Goal: Check status: Check status

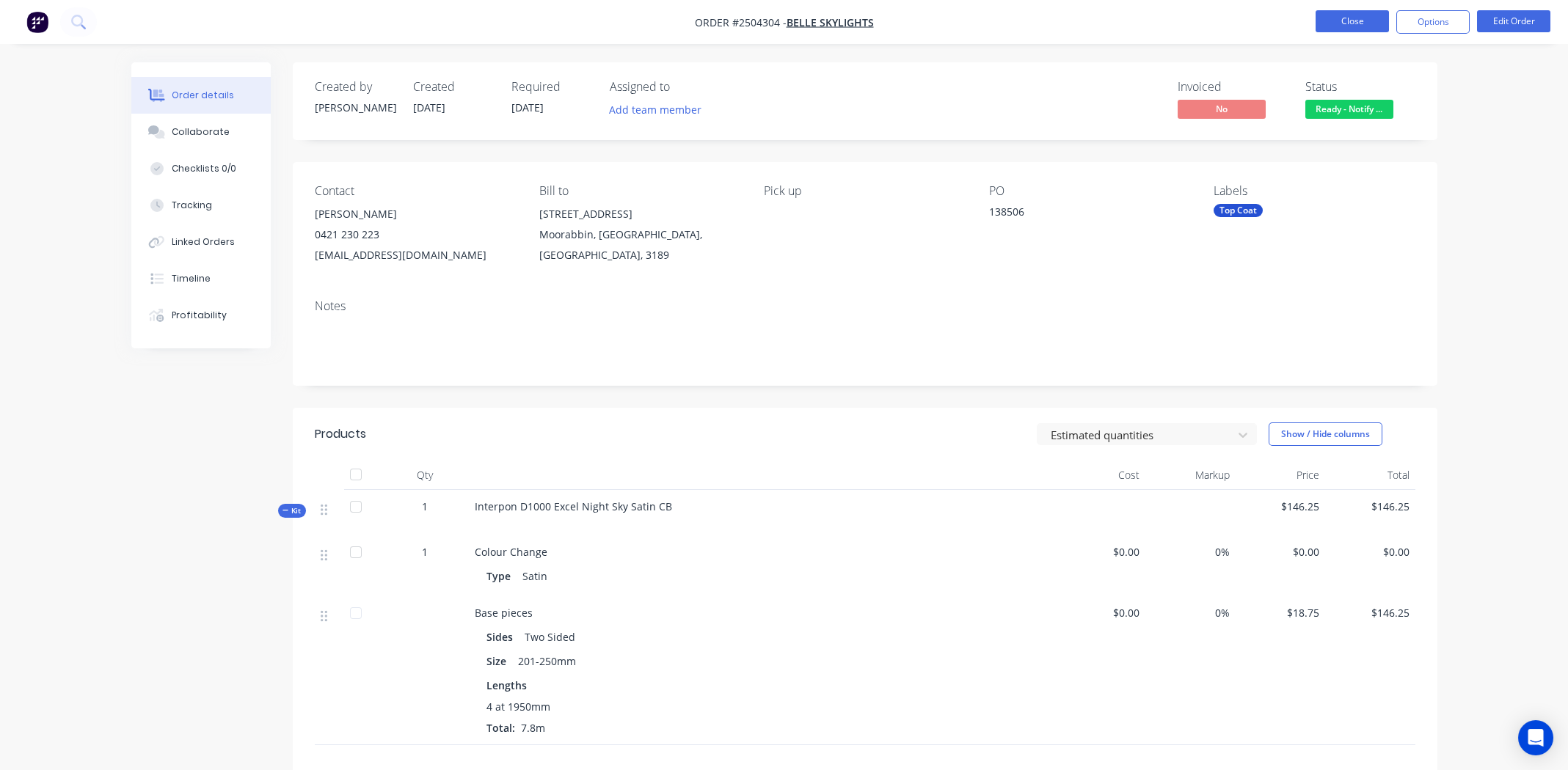
click at [1353, 26] on button "Close" at bounding box center [1352, 21] width 74 height 22
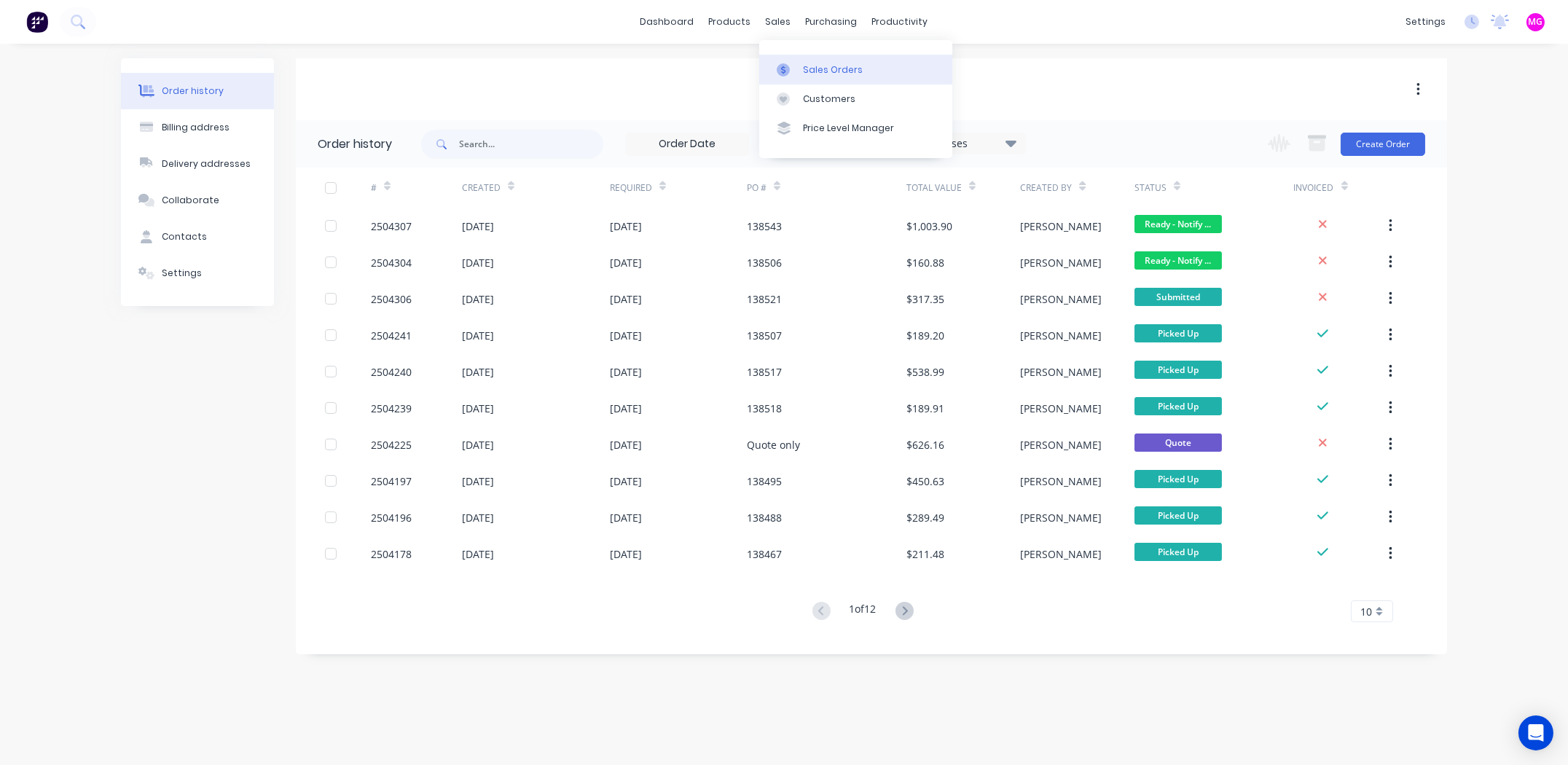
click at [797, 73] on div at bounding box center [787, 70] width 22 height 13
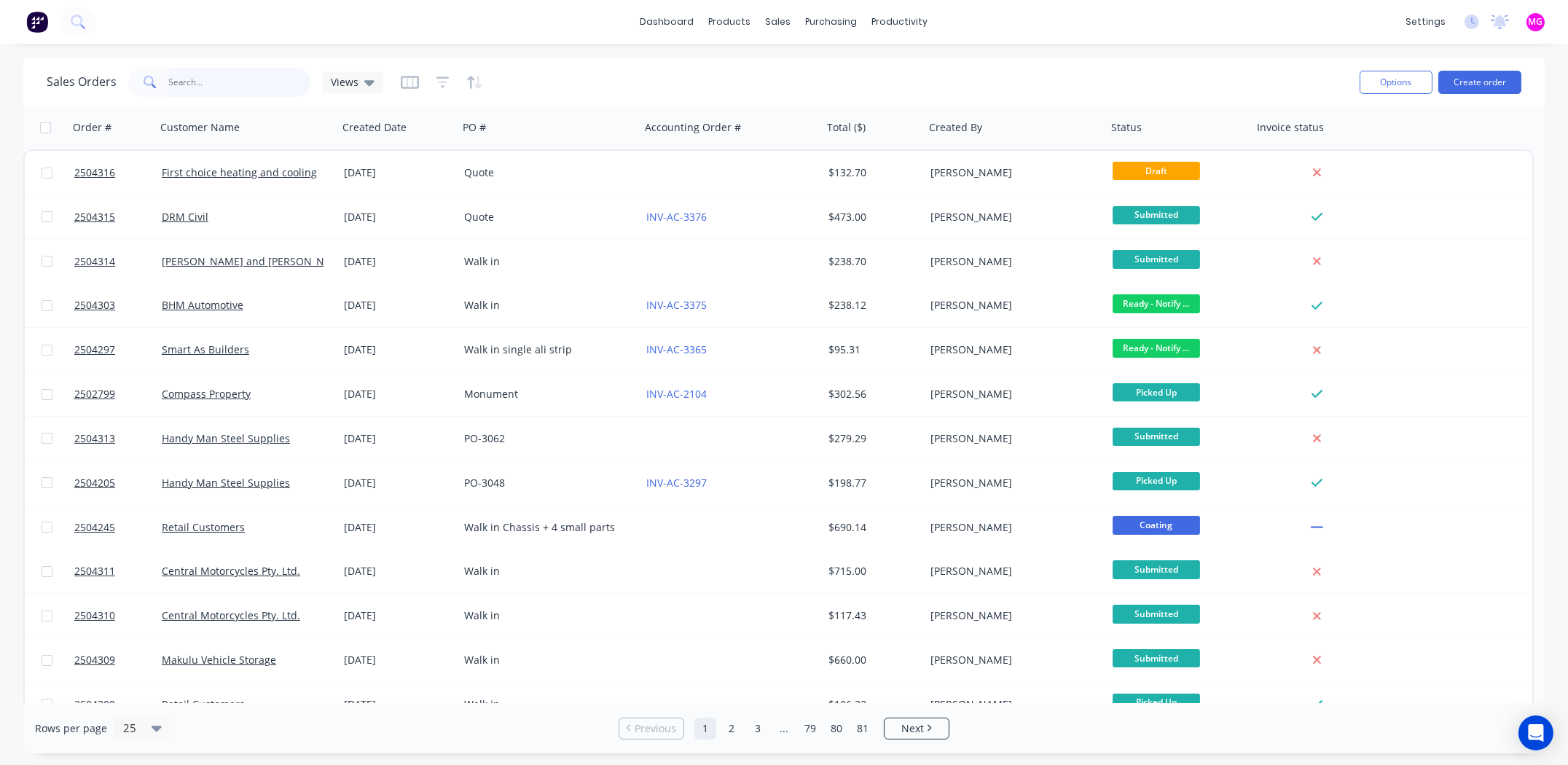
click at [200, 82] on input "text" at bounding box center [240, 82] width 142 height 29
type input "4177"
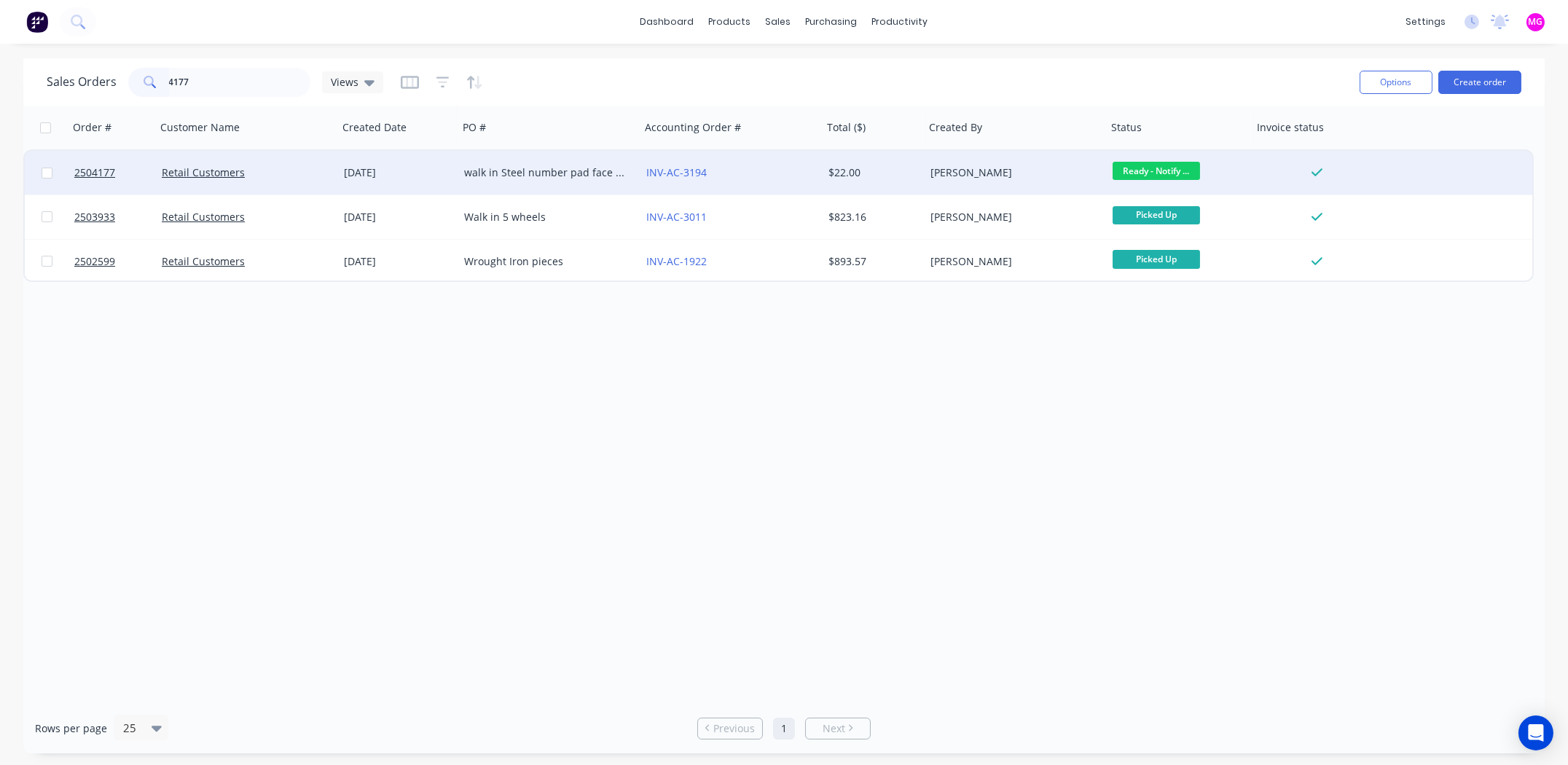
click at [550, 176] on div "walk in Steel number pad face plate and 4 screws" at bounding box center [545, 173] width 161 height 15
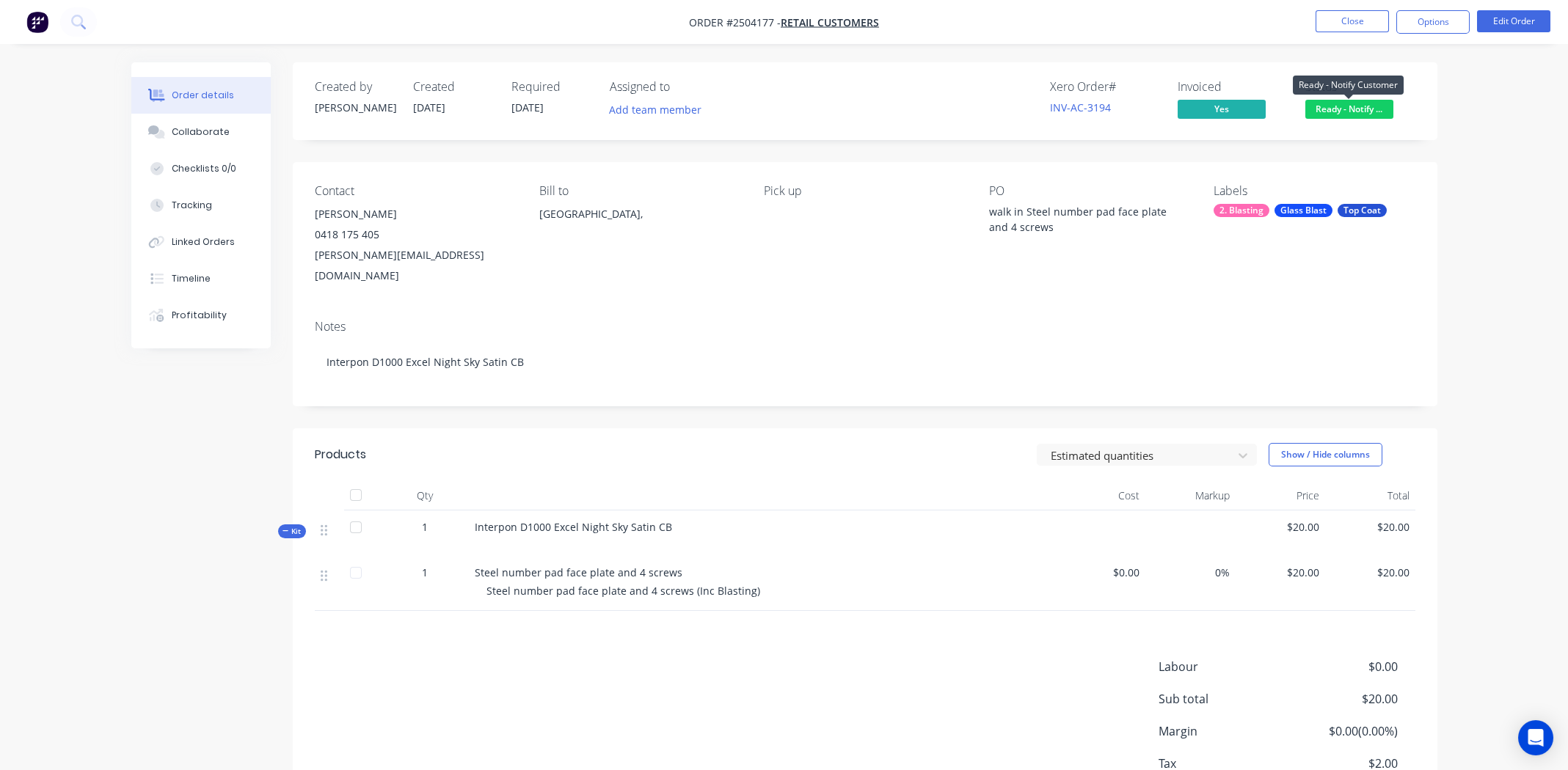
click at [1348, 115] on span "Ready - Notify ..." at bounding box center [1349, 109] width 88 height 18
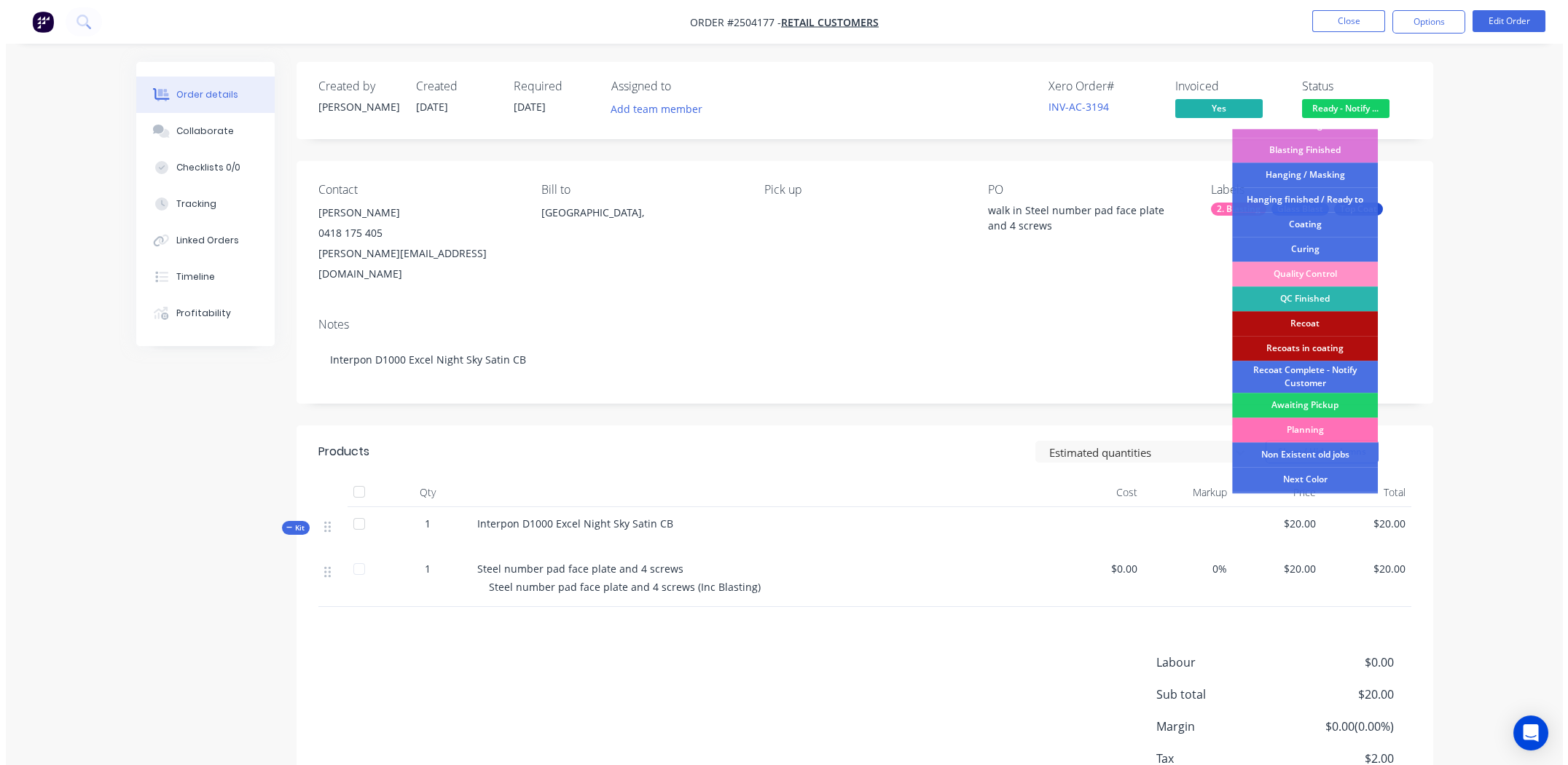
scroll to position [361, 0]
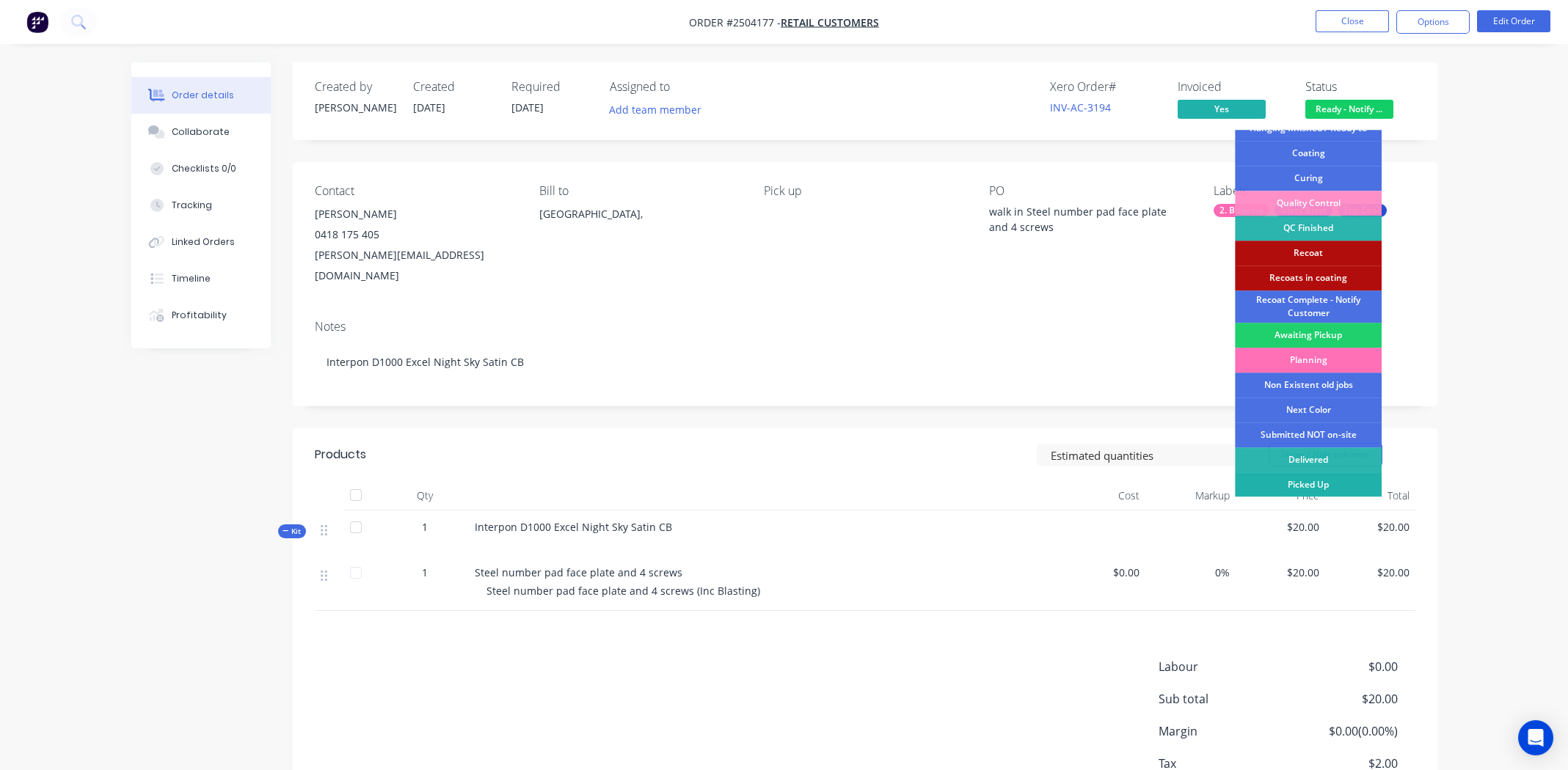
click at [1315, 480] on div "Picked Up" at bounding box center [1308, 484] width 147 height 25
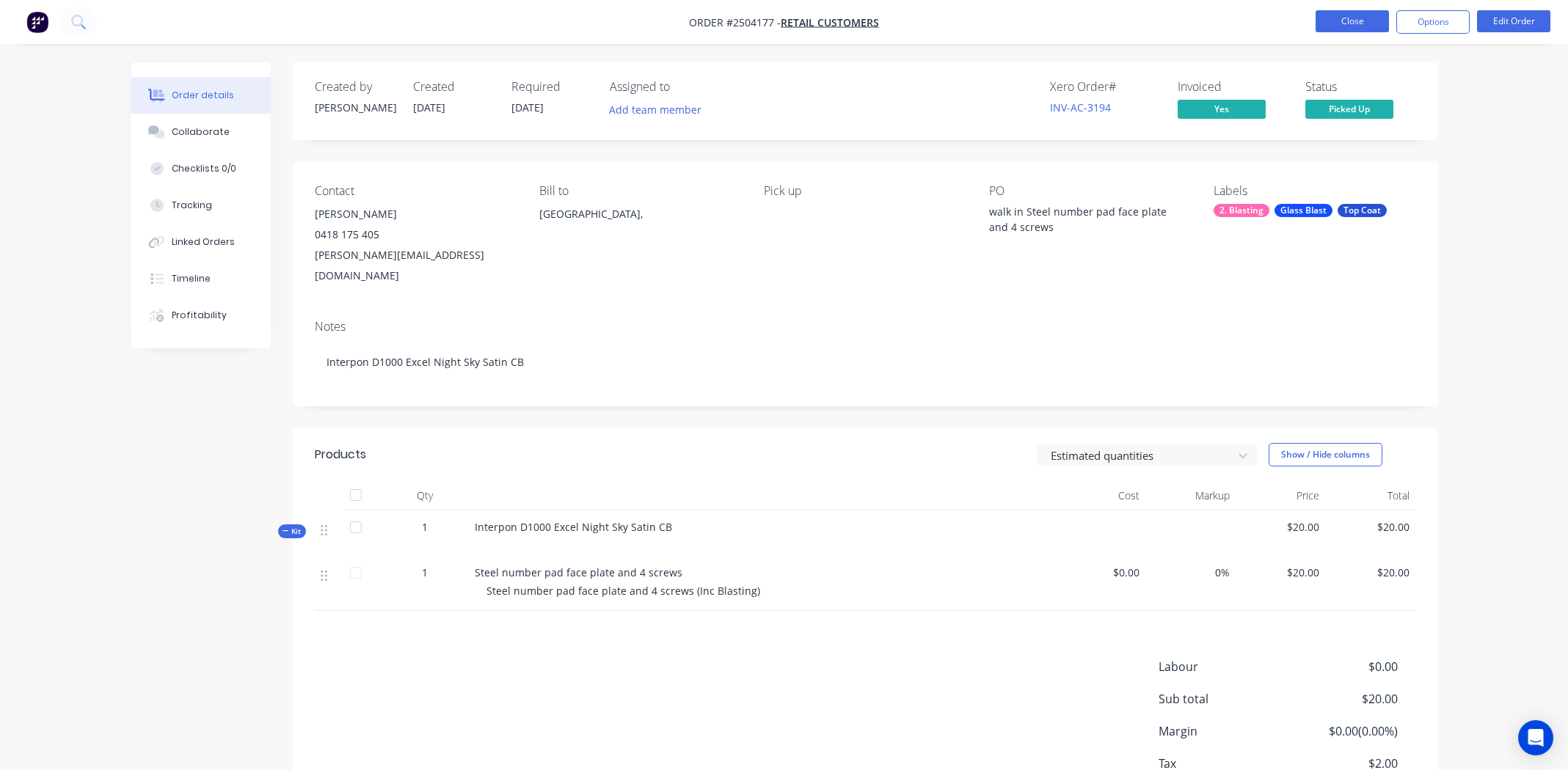
click at [1359, 22] on button "Close" at bounding box center [1352, 21] width 74 height 22
